Goal: Complete application form: Complete application form

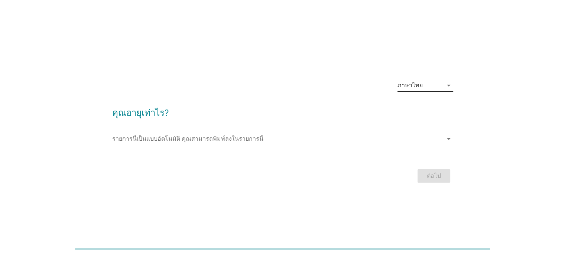
click at [421, 84] on div "ภาษาไทย" at bounding box center [409, 85] width 25 height 7
click at [419, 114] on div "ภาษาไทย" at bounding box center [425, 109] width 44 height 9
click at [232, 145] on div "รายการนี้เป็นแบบอัตโนมัติ คุณสามารถพิมพ์ลงในรายการนี้ arrow_drop_down" at bounding box center [282, 142] width 341 height 19
click at [230, 140] on input "รายการนี้เป็นแบบอัตโนมัติ คุณสามารถพิมพ์ลงในรายการนี้" at bounding box center [277, 139] width 330 height 12
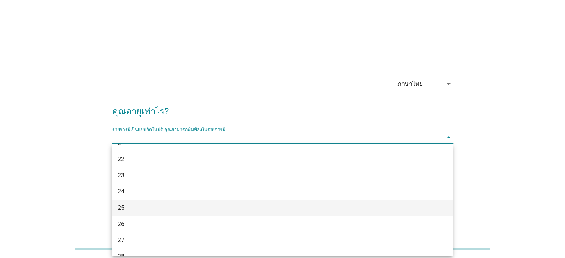
scroll to position [74, 0]
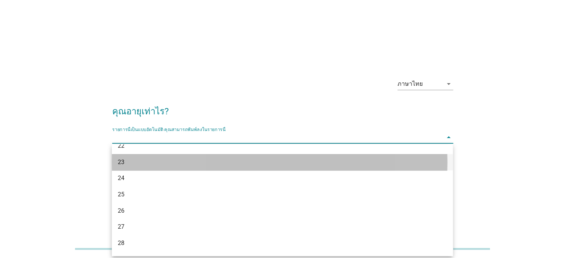
click at [152, 162] on div "23" at bounding box center [269, 162] width 302 height 9
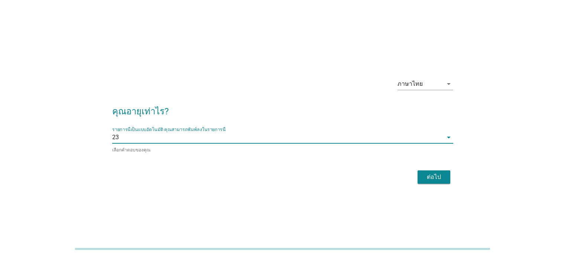
click at [435, 179] on div "ต่อไป" at bounding box center [433, 177] width 21 height 9
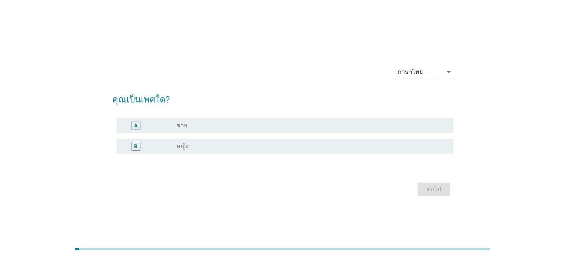
click at [174, 153] on div "B radio_button_unchecked หญิง" at bounding box center [285, 146] width 336 height 15
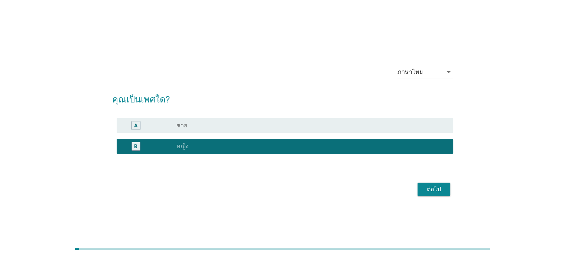
click at [425, 193] on div "ต่อไป" at bounding box center [433, 189] width 21 height 9
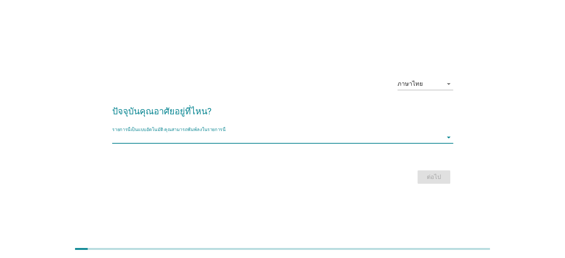
click at [177, 137] on input "รายการนี้เป็นแบบอัตโนมัติ คุณสามารถพิมพ์ลงในรายการนี้" at bounding box center [277, 137] width 330 height 12
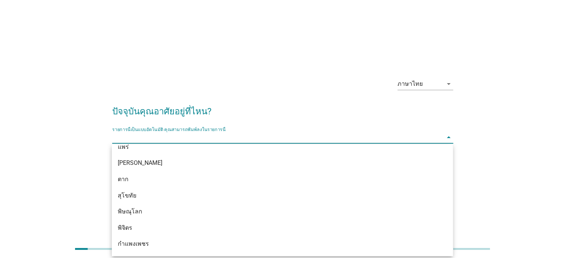
scroll to position [542, 0]
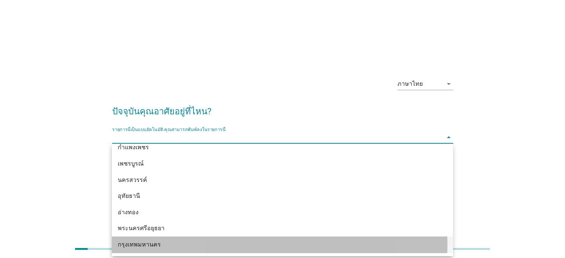
click at [185, 244] on div "กรุงเทพมหานคร" at bounding box center [269, 244] width 302 height 9
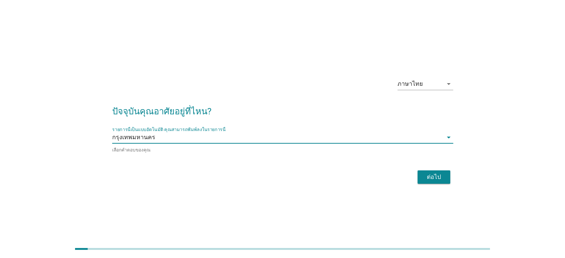
click at [436, 173] on div "ต่อไป" at bounding box center [433, 177] width 21 height 9
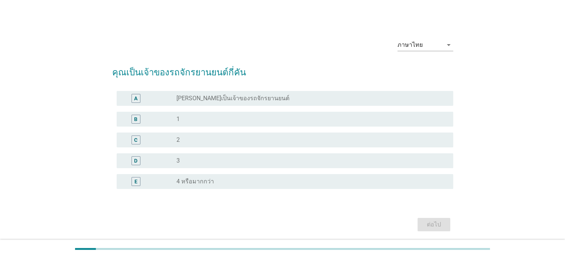
click at [201, 120] on div "radio_button_unchecked 1" at bounding box center [308, 118] width 264 height 7
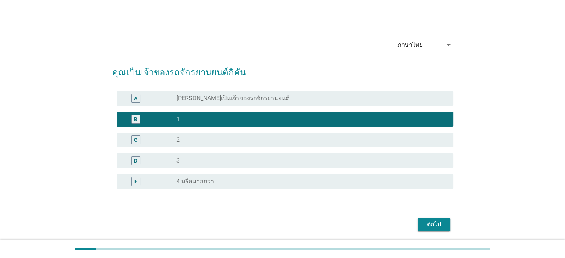
click at [434, 220] on div "ต่อไป" at bounding box center [433, 224] width 21 height 9
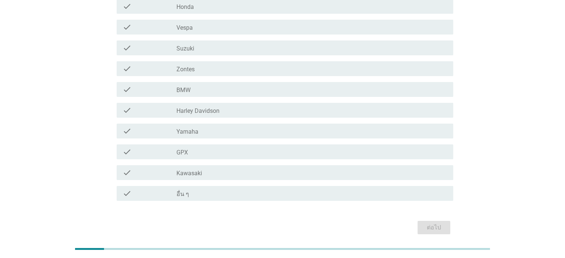
scroll to position [58, 0]
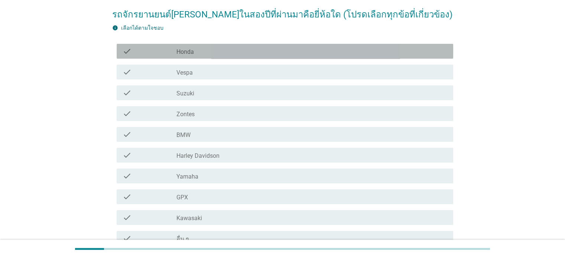
click at [217, 49] on div "check_box_outline_blank Honda" at bounding box center [311, 51] width 270 height 9
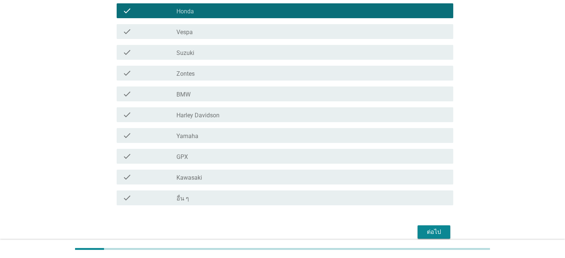
scroll to position [132, 0]
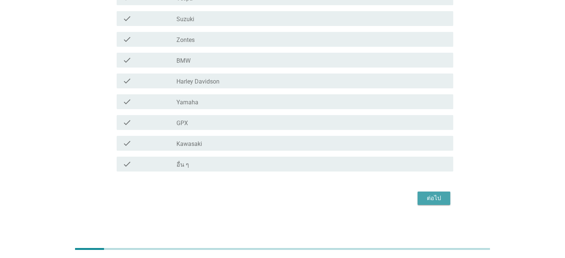
click at [426, 196] on div "ต่อไป" at bounding box center [433, 198] width 21 height 9
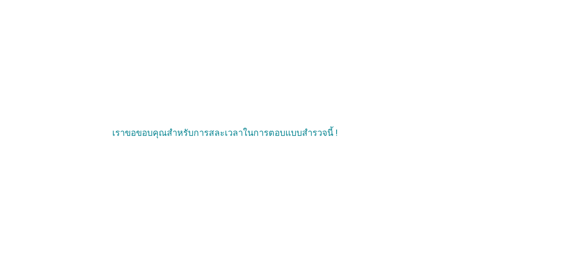
scroll to position [0, 0]
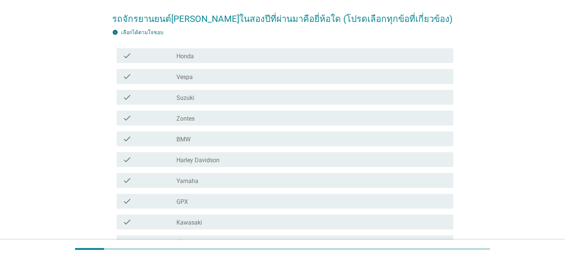
scroll to position [37, 0]
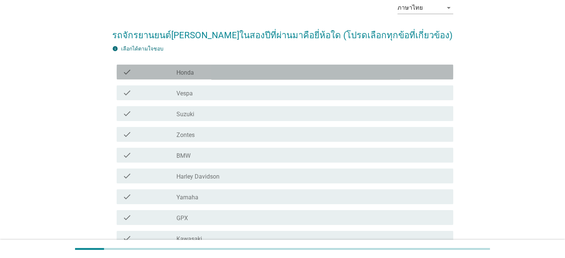
click at [209, 70] on div "check_box_outline_blank Honda" at bounding box center [311, 72] width 270 height 9
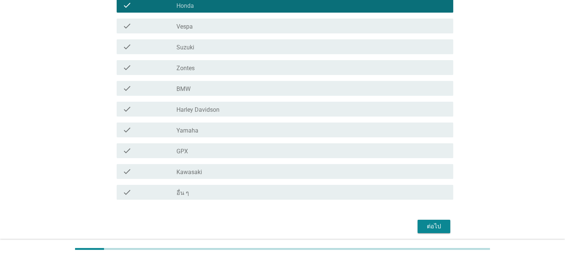
scroll to position [132, 0]
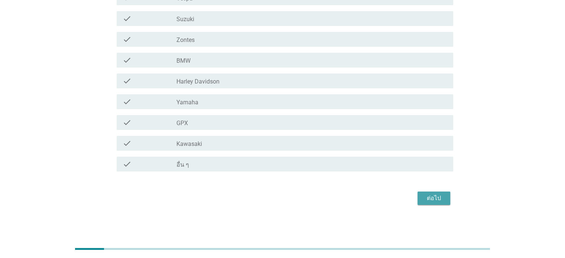
click at [420, 197] on button "ต่อไป" at bounding box center [433, 198] width 33 height 13
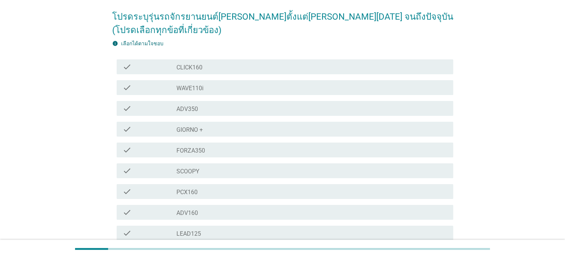
scroll to position [74, 0]
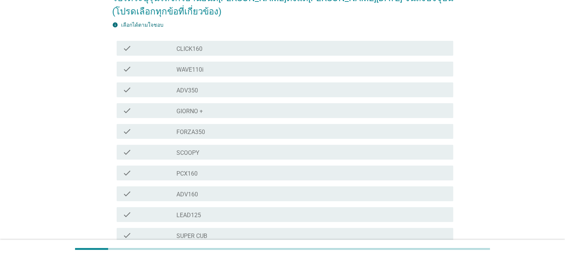
click at [200, 162] on div "check check_box_outline_blank SCOOPY" at bounding box center [282, 152] width 341 height 21
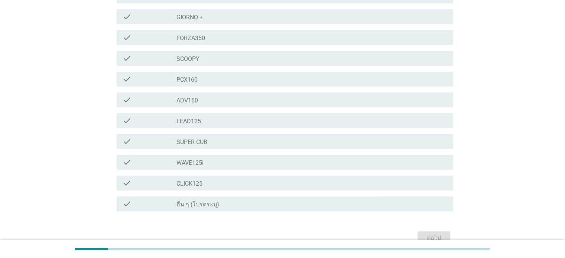
scroll to position [186, 0]
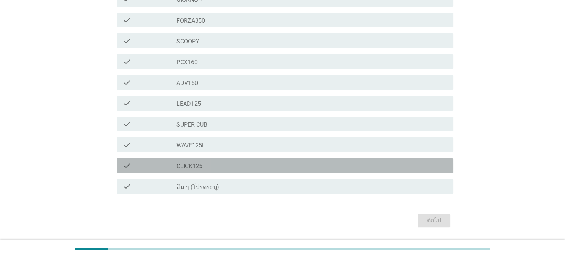
click at [202, 164] on label "CLICK125" at bounding box center [189, 166] width 26 height 7
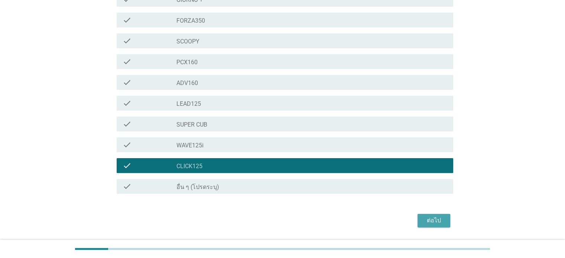
click at [424, 219] on div "ต่อไป" at bounding box center [433, 220] width 21 height 9
